Goal: Information Seeking & Learning: Find specific fact

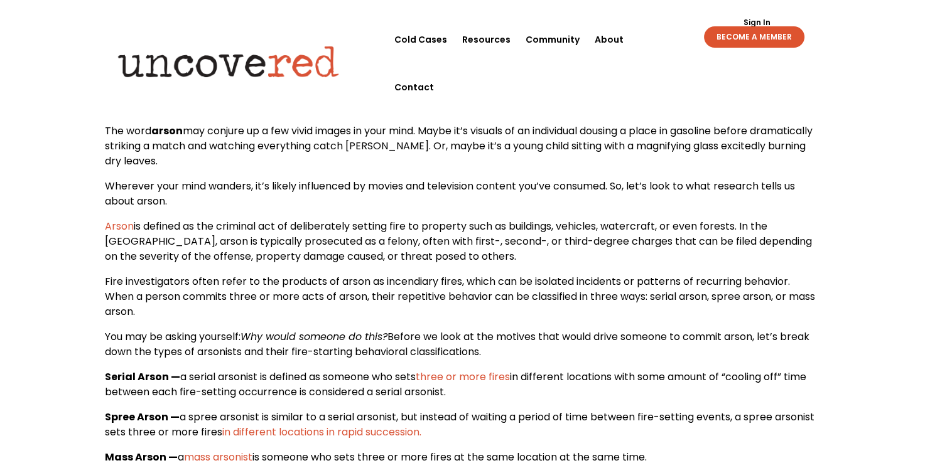
scroll to position [502, 0]
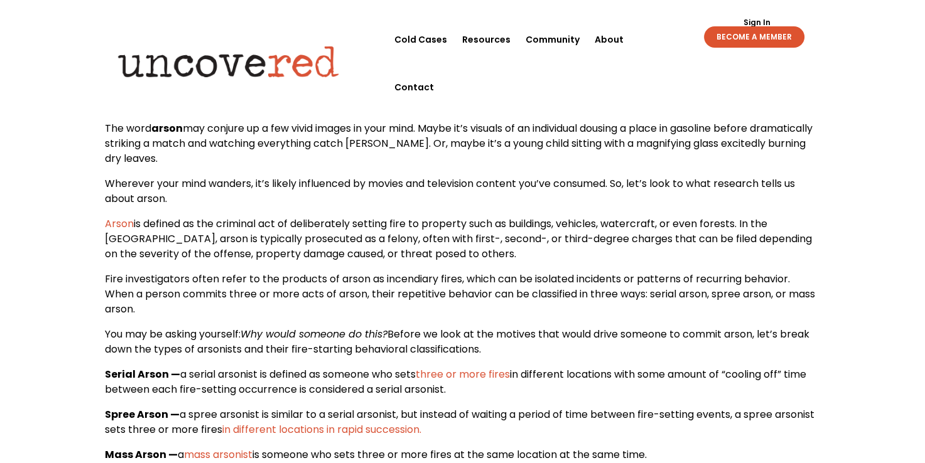
drag, startPoint x: 102, startPoint y: 221, endPoint x: 141, endPoint y: 223, distance: 39.0
drag, startPoint x: 141, startPoint y: 223, endPoint x: 116, endPoint y: 251, distance: 37.8
click at [116, 251] on span "is defined as the criminal act of deliberately setting fire to property such as…" at bounding box center [458, 239] width 707 height 45
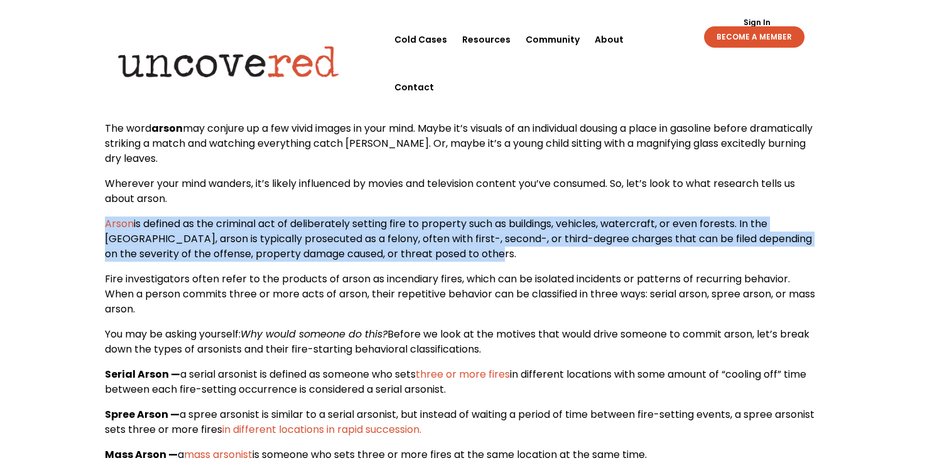
drag, startPoint x: 100, startPoint y: 230, endPoint x: 467, endPoint y: 255, distance: 367.5
copy p "Arson is defined as the criminal act of deliberately setting fire to property s…"
click at [504, 259] on p "Arson is defined as the criminal act of deliberately setting fire to property s…" at bounding box center [463, 244] width 716 height 55
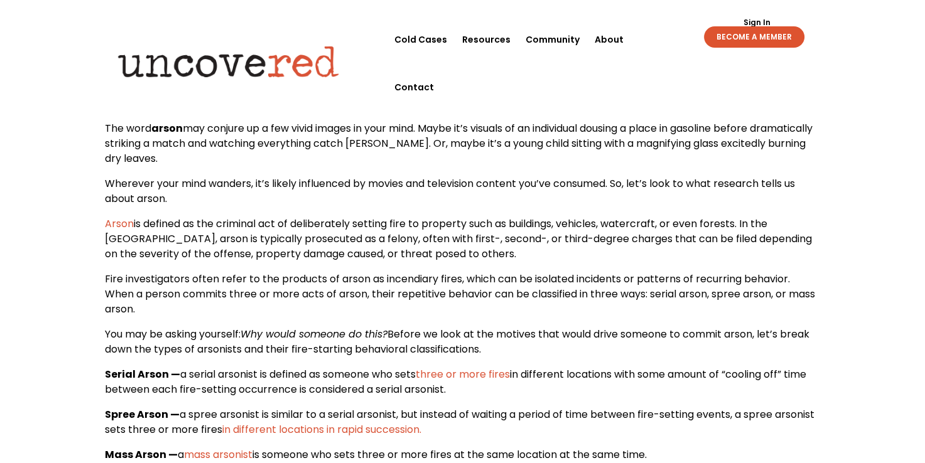
drag, startPoint x: 904, startPoint y: 89, endPoint x: 905, endPoint y: 80, distance: 9.4
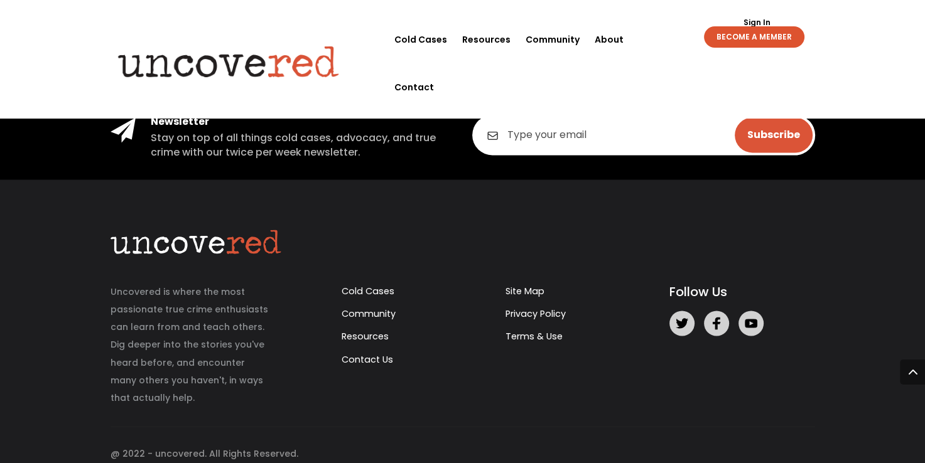
scroll to position [1966, 0]
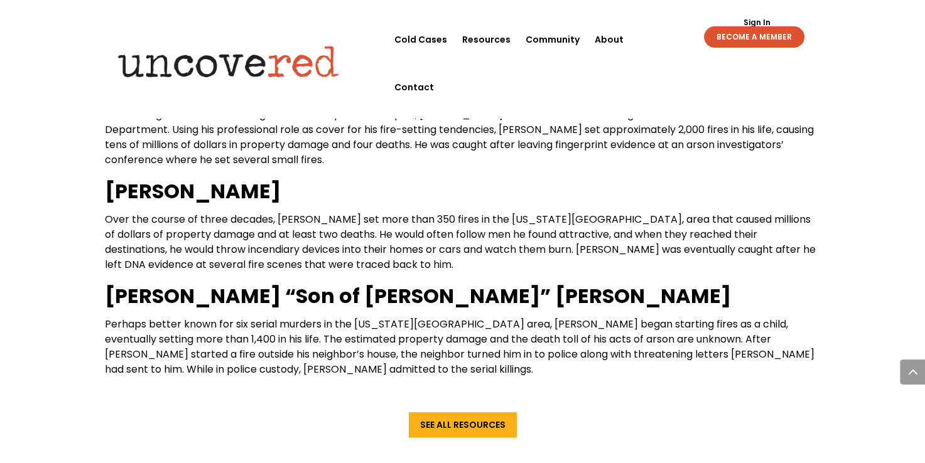
scroll to position [1464, 0]
